Goal: Information Seeking & Learning: Find specific fact

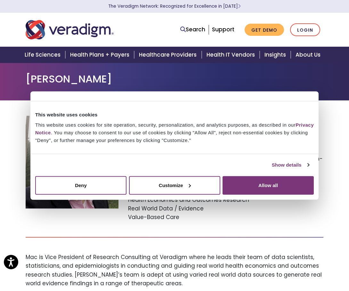
select select
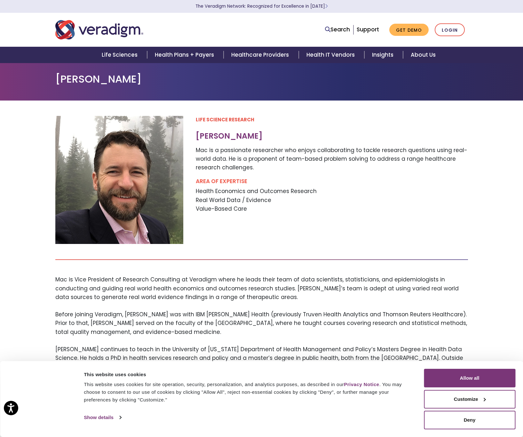
click at [233, 141] on h3 "Mac Bonafede" at bounding box center [332, 136] width 272 height 9
copy div "Mac Bonafede"
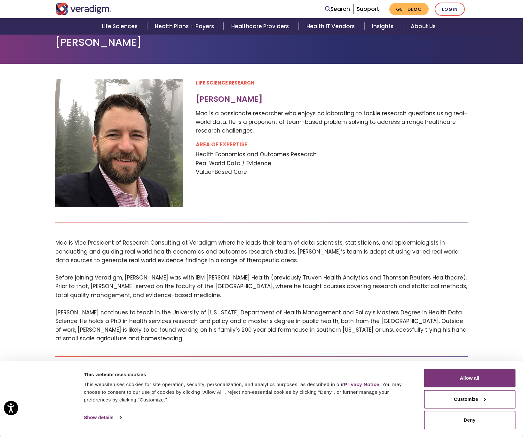
scroll to position [48, 0]
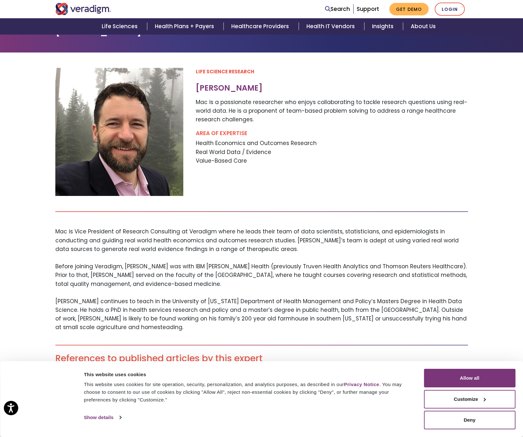
click at [241, 93] on h3 "Mac Bonafede" at bounding box center [332, 88] width 272 height 9
copy div "Mac Bonafede"
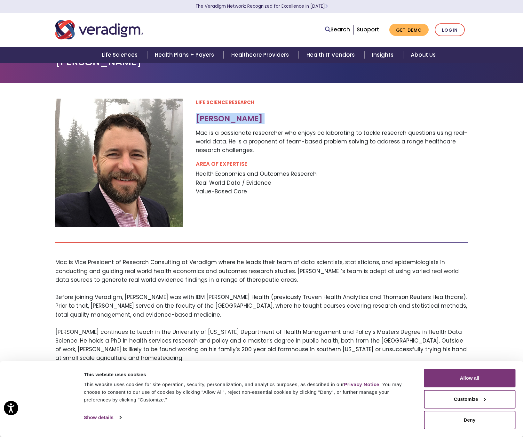
scroll to position [0, 0]
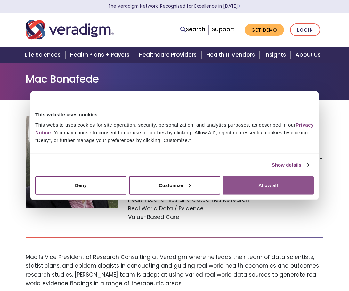
click at [239, 183] on button "Allow all" at bounding box center [267, 185] width 91 height 19
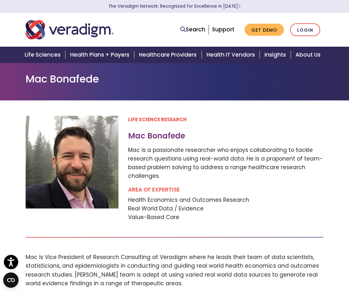
select select
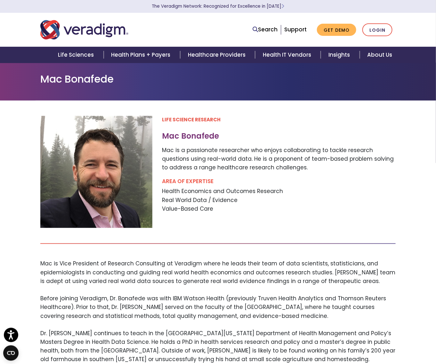
click at [201, 172] on p "Mac is a passionate researcher who enjoys collaborating to tackle research ques…" at bounding box center [279, 159] width 234 height 26
click at [209, 172] on p "Mac is a passionate researcher who enjoys collaborating to tackle research ques…" at bounding box center [279, 159] width 234 height 26
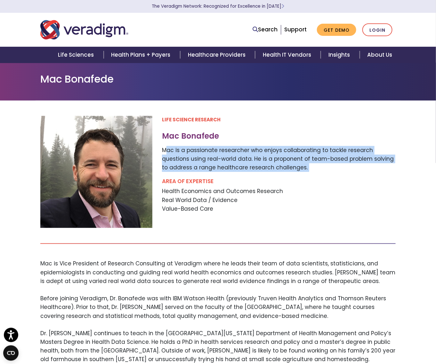
drag, startPoint x: 209, startPoint y: 201, endPoint x: 205, endPoint y: 201, distance: 3.5
click at [209, 172] on p "Mac is a passionate researcher who enjoys collaborating to tackle research ques…" at bounding box center [279, 159] width 234 height 26
copy div "Mac is a passionate researcher who enjoys collaborating to tackle research ques…"
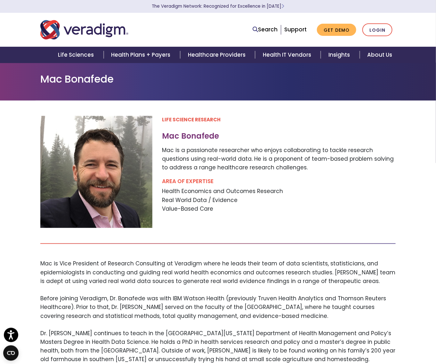
click at [175, 141] on h3 "Mac Bonafede" at bounding box center [279, 136] width 234 height 9
copy div "Mac Bonafede"
drag, startPoint x: 162, startPoint y: 232, endPoint x: 219, endPoint y: 248, distance: 59.2
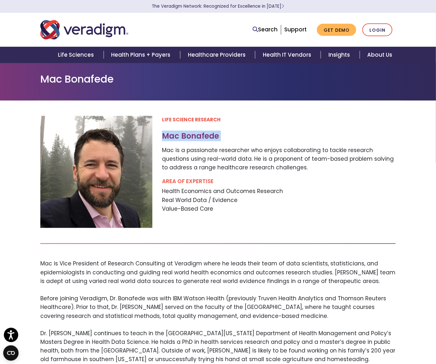
click at [219, 213] on div "AREA OF EXPERTISE Health Economics and Outcomes Research Real World Data / Evid…" at bounding box center [279, 195] width 234 height 36
copy div "Health Economics and Outcomes Research Real World Data / Evidence Value-Based C…"
click at [134, 289] on div "Life Science Research Mac Bonafede AREA OF EXPERTISE BACK TO EXPERTS" at bounding box center [218, 347] width 365 height 463
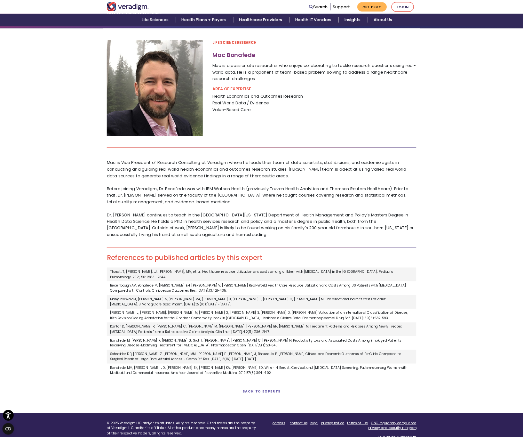
scroll to position [63, 0]
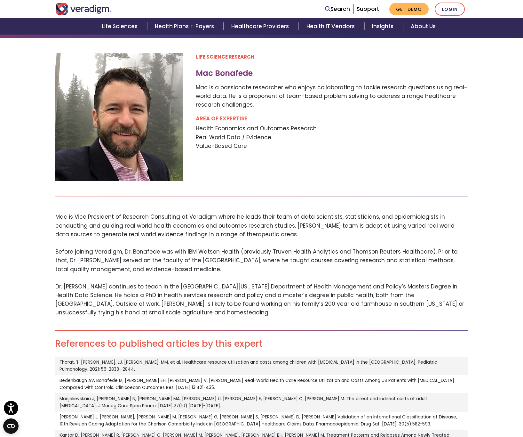
drag, startPoint x: 55, startPoint y: 253, endPoint x: 185, endPoint y: 310, distance: 141.9
click at [185, 291] on div "Life Science Research Mac Bonafede AREA OF EXPERTISE BACK TO EXPERTS" at bounding box center [262, 289] width 423 height 472
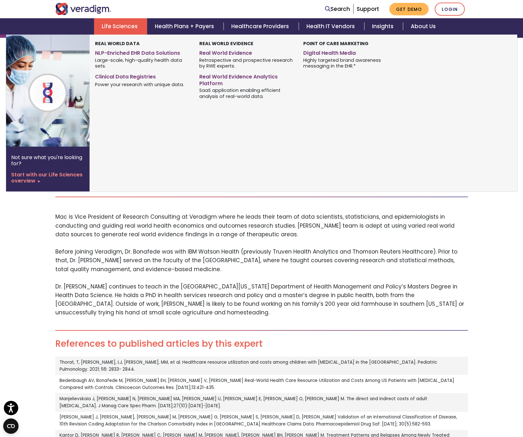
copy p "Mac is Vice President of Research Consulting at Veradigm where he leads their t…"
